Goal: Task Accomplishment & Management: Manage account settings

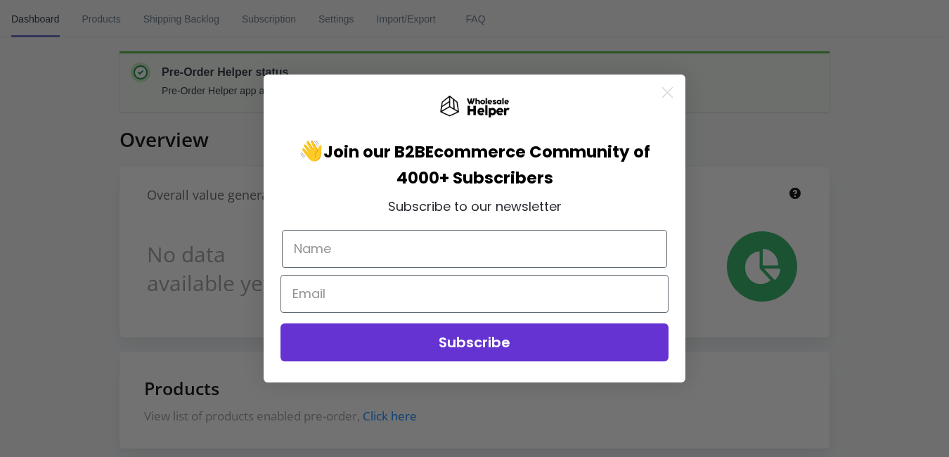
drag, startPoint x: 904, startPoint y: 101, endPoint x: 884, endPoint y: 112, distance: 23.0
click at [904, 101] on div "Close dialog 👋 Join our B2B Ecommerce Community of 4000+ Subscribers Subscribe …" at bounding box center [474, 228] width 949 height 457
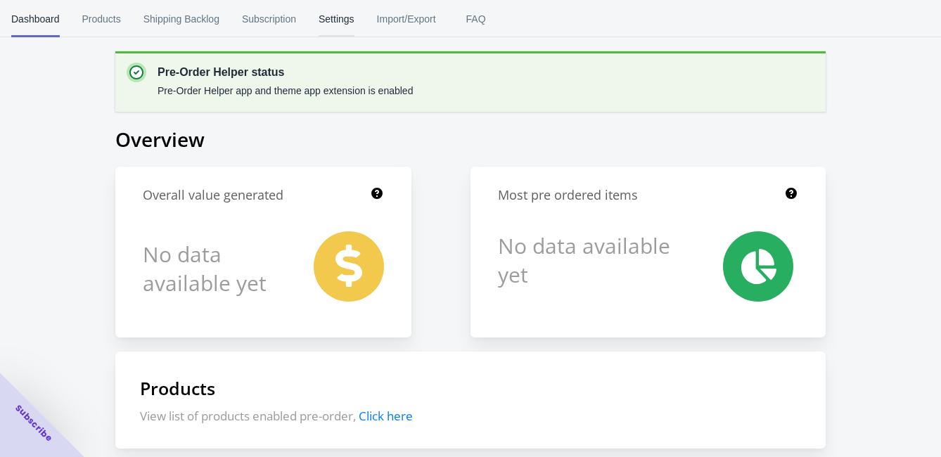
click at [307, 19] on button "Settings" at bounding box center [336, 19] width 58 height 37
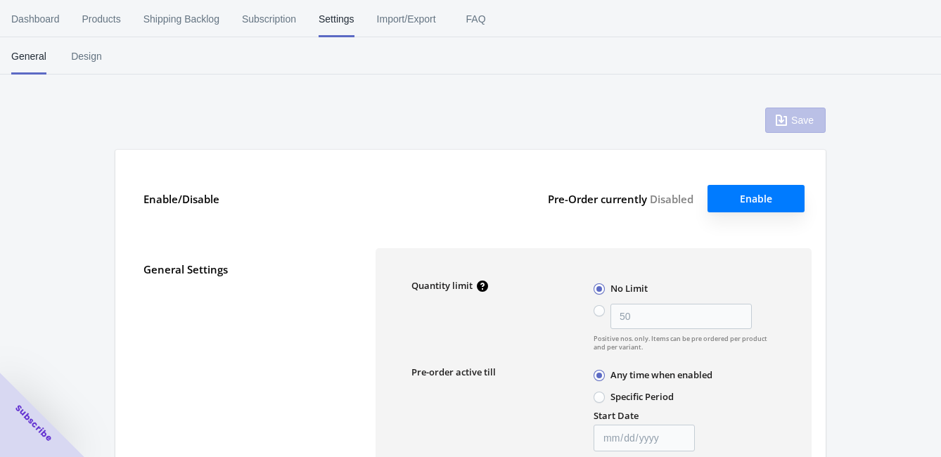
type input "50"
type textarea "Inventory level is <qty>. Some of the items will be pre-ordered."
type textarea "Only <qty> items left in stock."
type textarea "A maximum of <qty> products can be pre ordered."
click at [242, 13] on span "Subscription" at bounding box center [269, 19] width 54 height 37
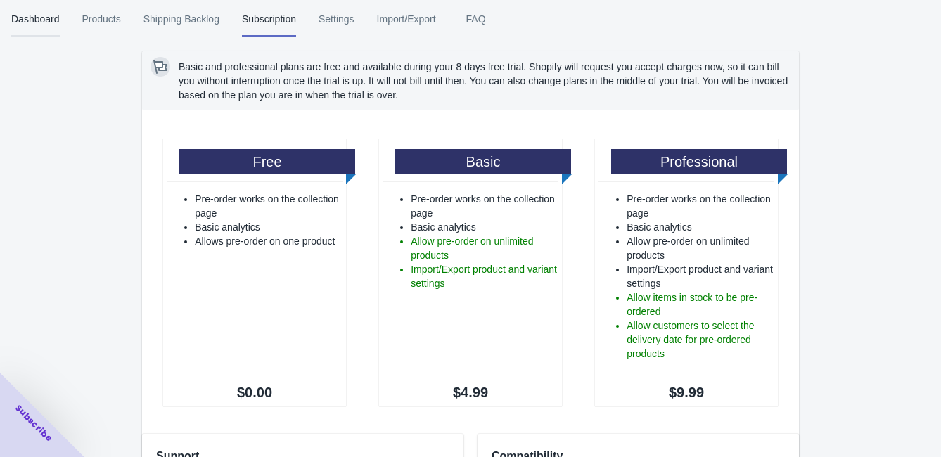
click at [13, 19] on span "Dashboard" at bounding box center [35, 19] width 49 height 37
